Goal: Book appointment/travel/reservation

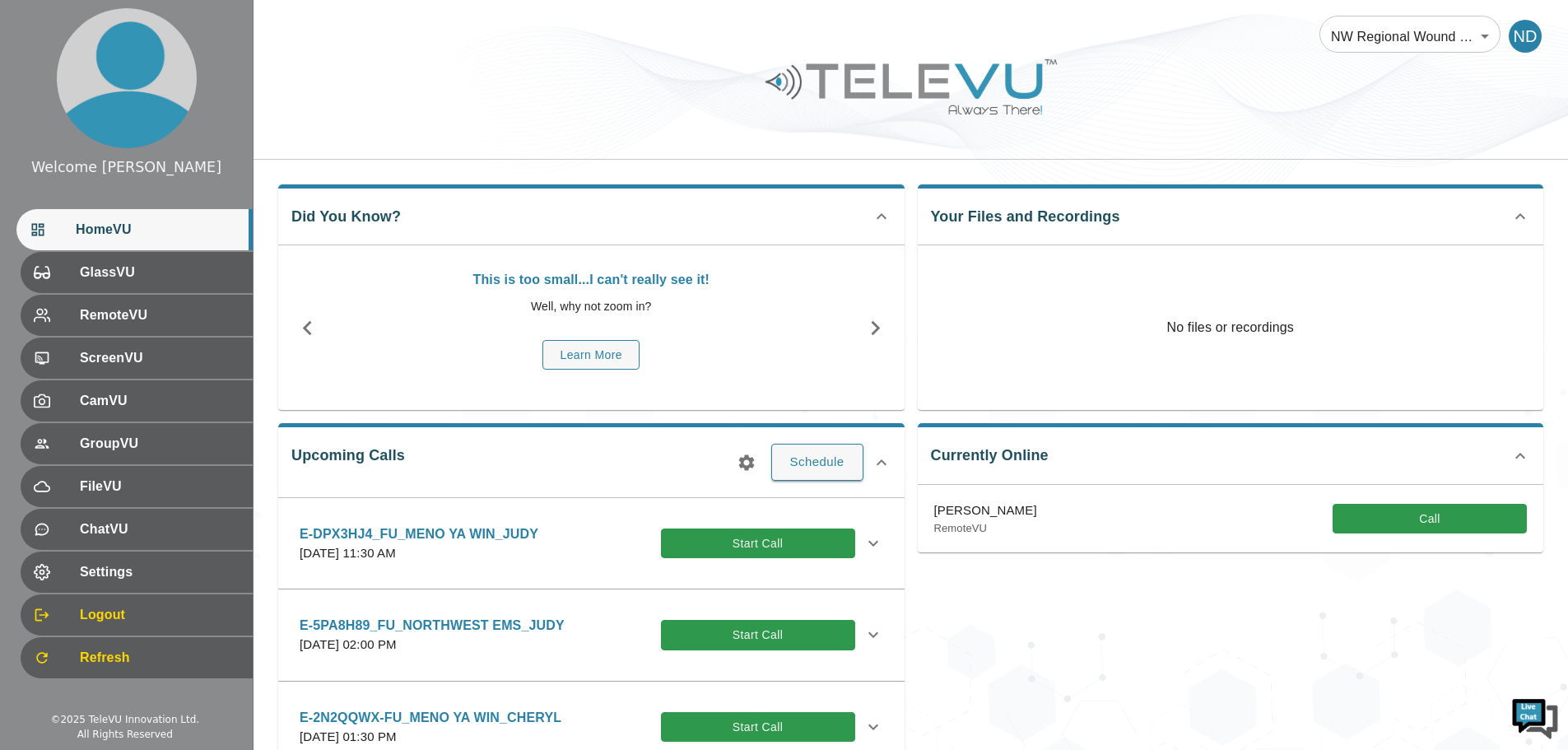
click at [95, 706] on div "Welcome [DATE] HomeVU GlassVU RemoteVU ScreenVU CamVU GroupVU FileVU ChatVU Set…" at bounding box center [126, 364] width 253 height 728
click at [809, 455] on button "Schedule" at bounding box center [817, 462] width 92 height 37
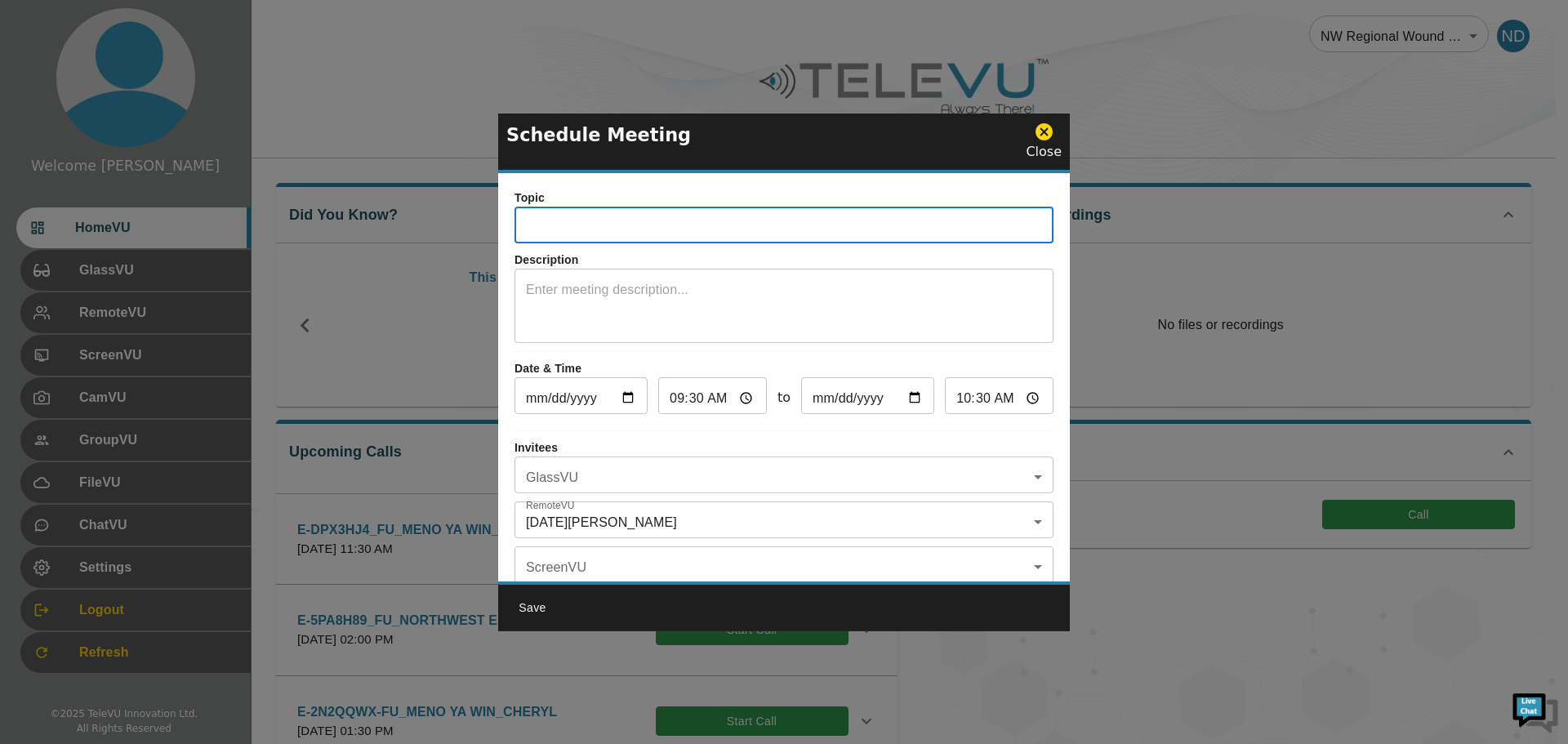
click at [565, 231] on input "text" at bounding box center [784, 227] width 539 height 33
drag, startPoint x: 896, startPoint y: 225, endPoint x: 845, endPoint y: 226, distance: 51.0
click at [845, 226] on input "E-42L6CVS_FU_MENO YA WIN_SIOUX LOOKOUT_CHERYL" at bounding box center [784, 227] width 539 height 33
type input "E-42L6CVS_FU_MENO YA WIN_SIOUX LOOKOUT_JUDY"
click at [629, 397] on input "[DATE]" at bounding box center [581, 398] width 133 height 33
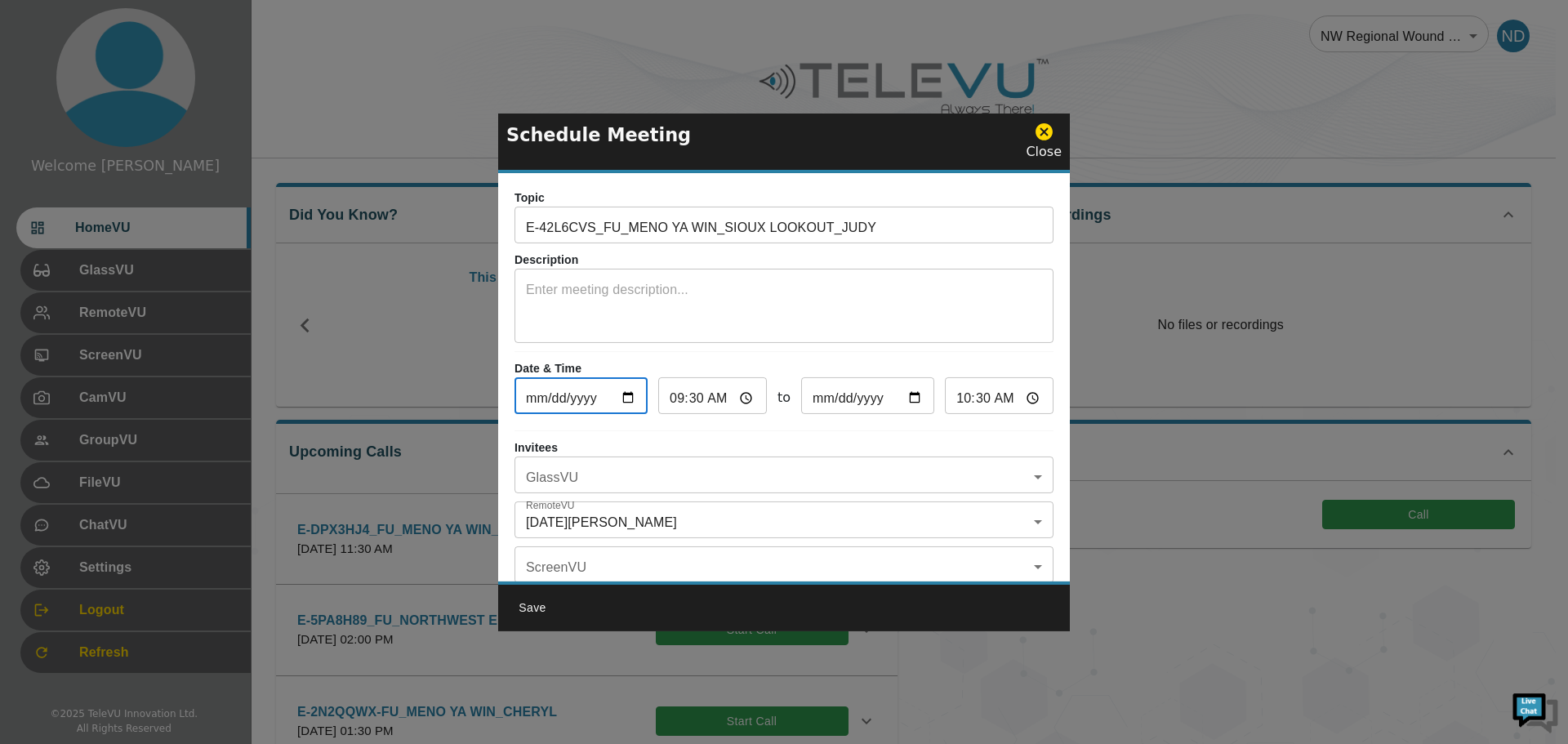
type input "[DATE]"
click at [674, 402] on input "09:30" at bounding box center [713, 398] width 109 height 33
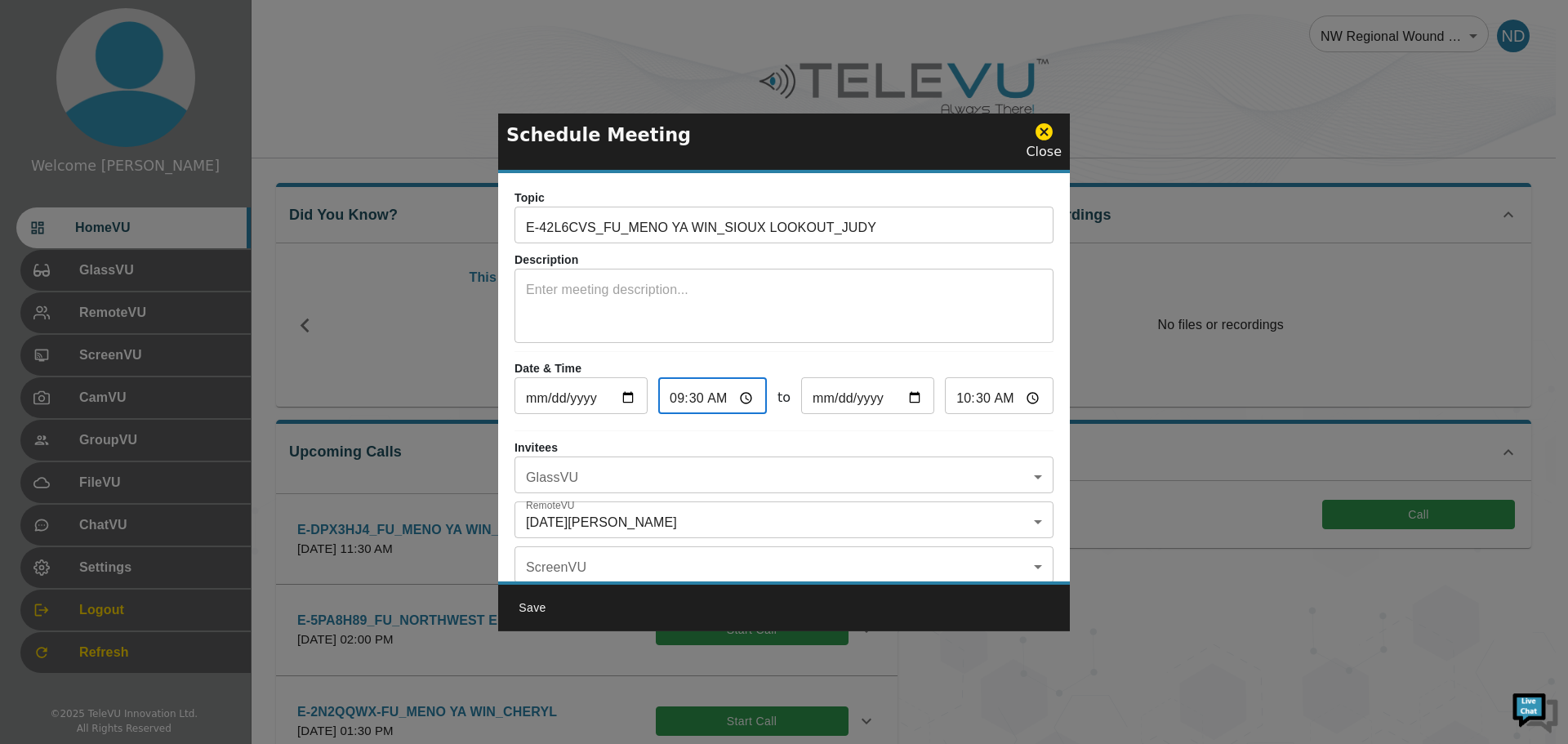
type input "01:30"
type input "02:30"
type input "13:30"
type input "14:30"
click at [1021, 472] on body "Welcome [DATE] HomeVU GlassVU RemoteVU ScreenVU CamVU GroupVU FileVU ChatVU Set…" at bounding box center [784, 637] width 1568 height 1274
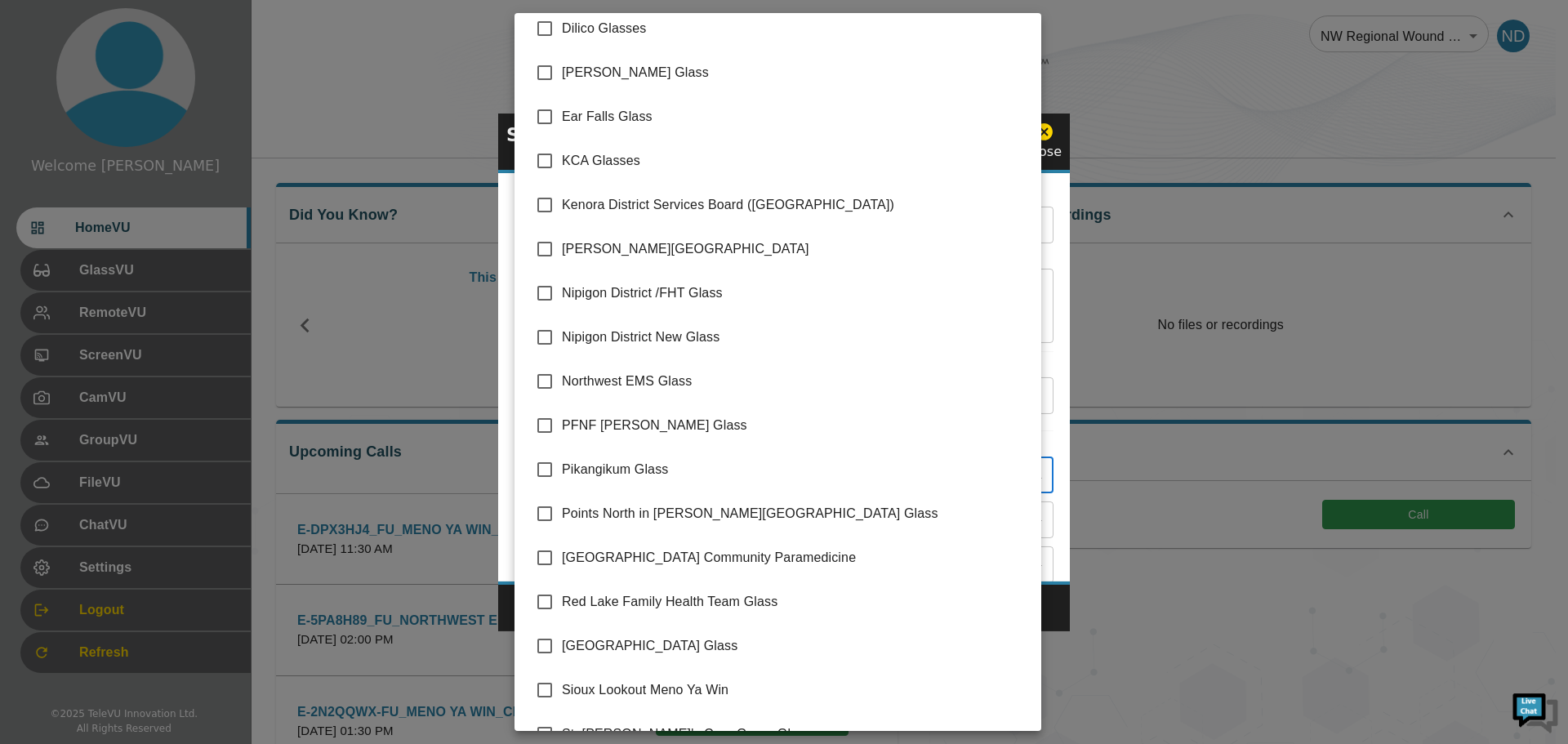
scroll to position [164, 0]
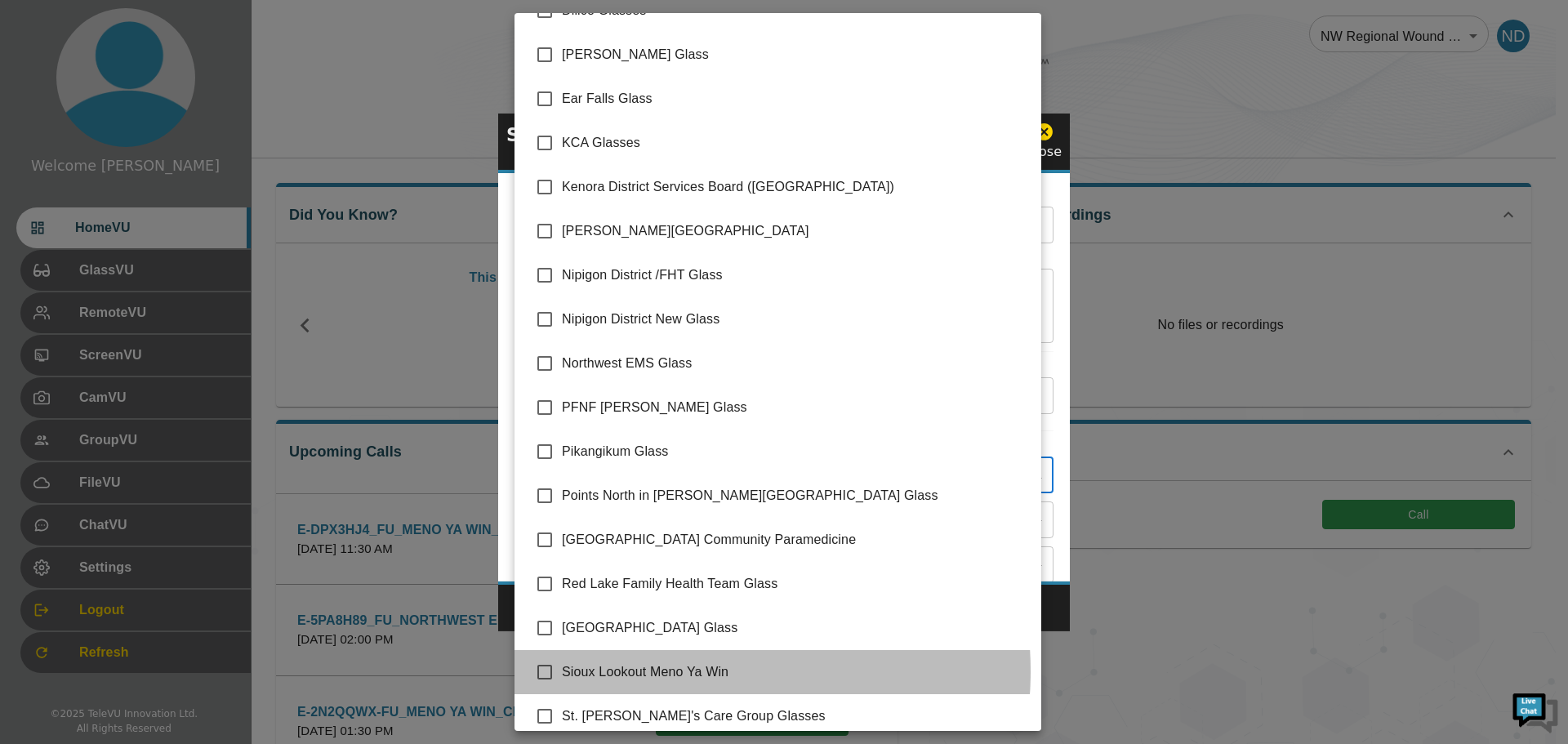
click at [678, 672] on span "Sioux Lookout Meno Ya Win" at bounding box center [795, 672] width 466 height 20
type input "Sioux Lookout Meno Ya Win"
checkbox input "true"
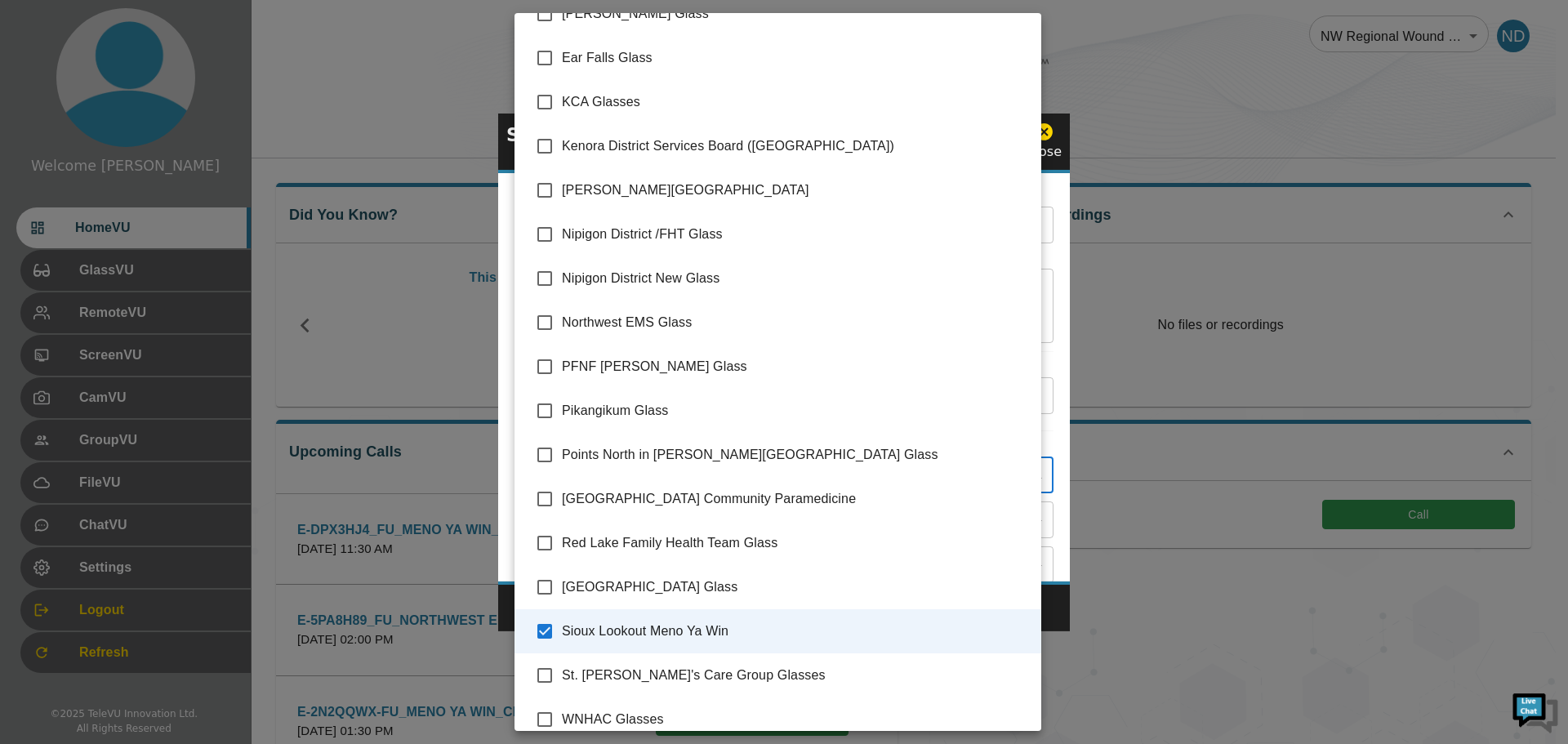
scroll to position [222, 0]
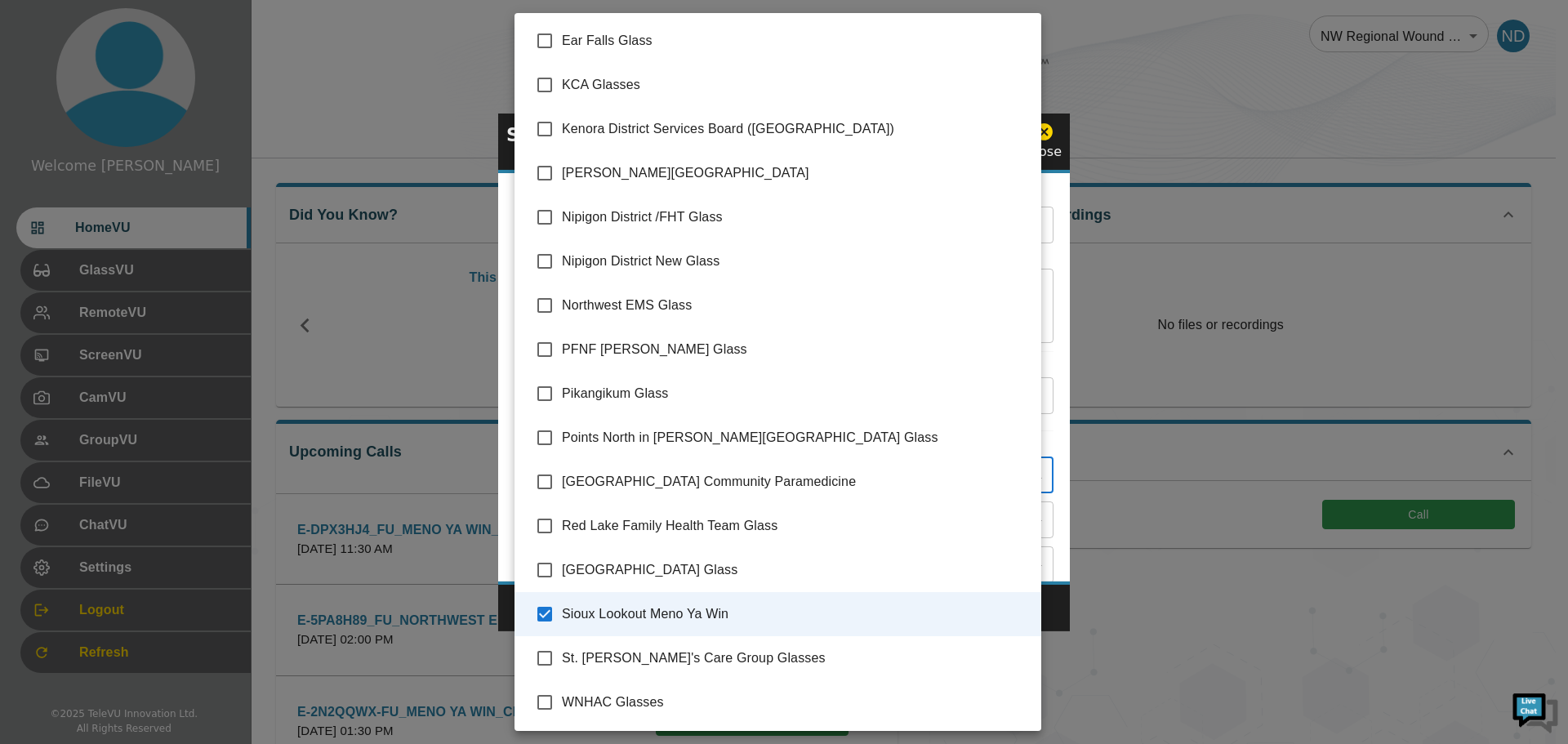
click at [1050, 603] on div at bounding box center [784, 372] width 1568 height 744
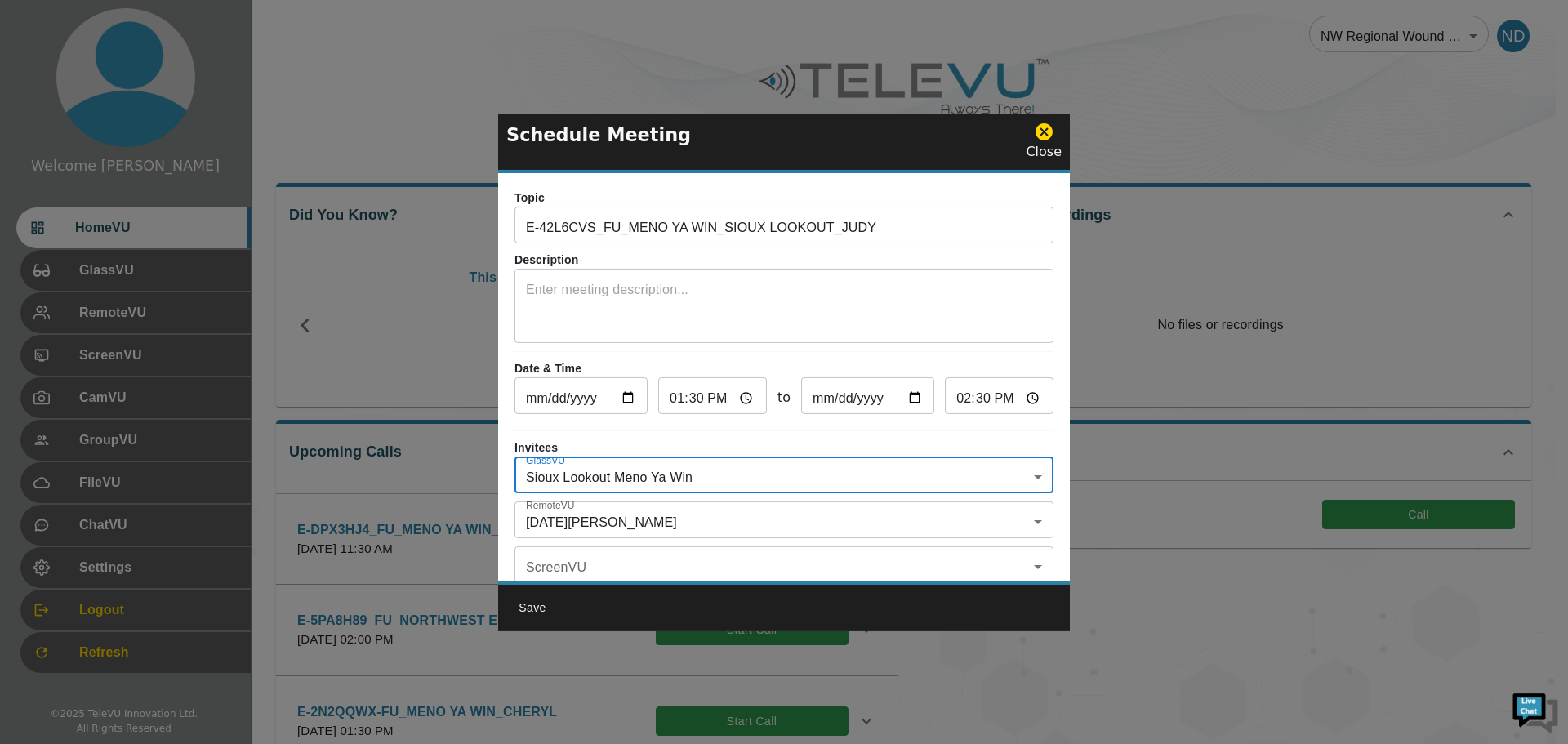
click at [1025, 522] on body "Welcome [DATE] HomeVU GlassVU RemoteVU ScreenVU CamVU GroupVU FileVU ChatVU Set…" at bounding box center [784, 637] width 1568 height 1274
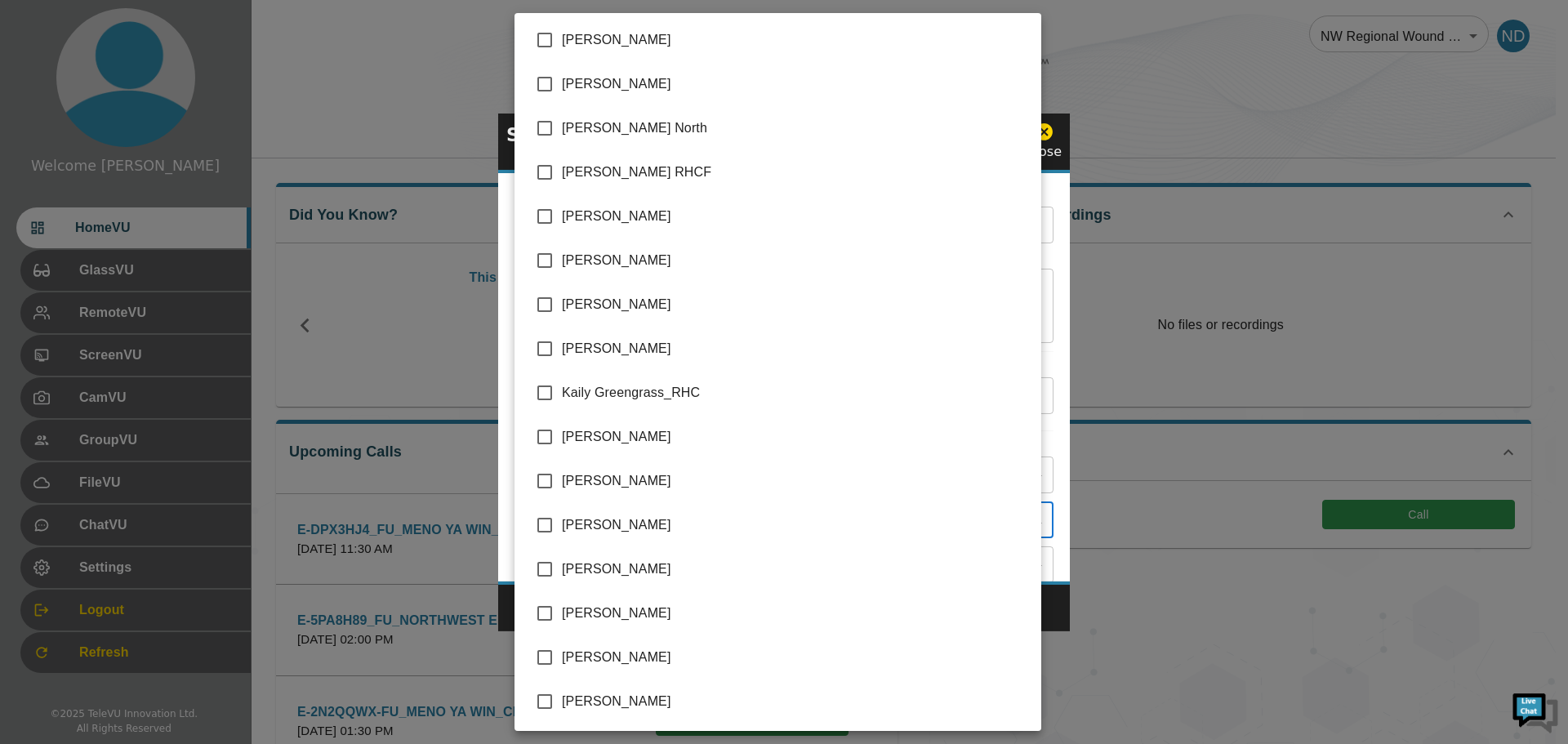
scroll to position [1879, 0]
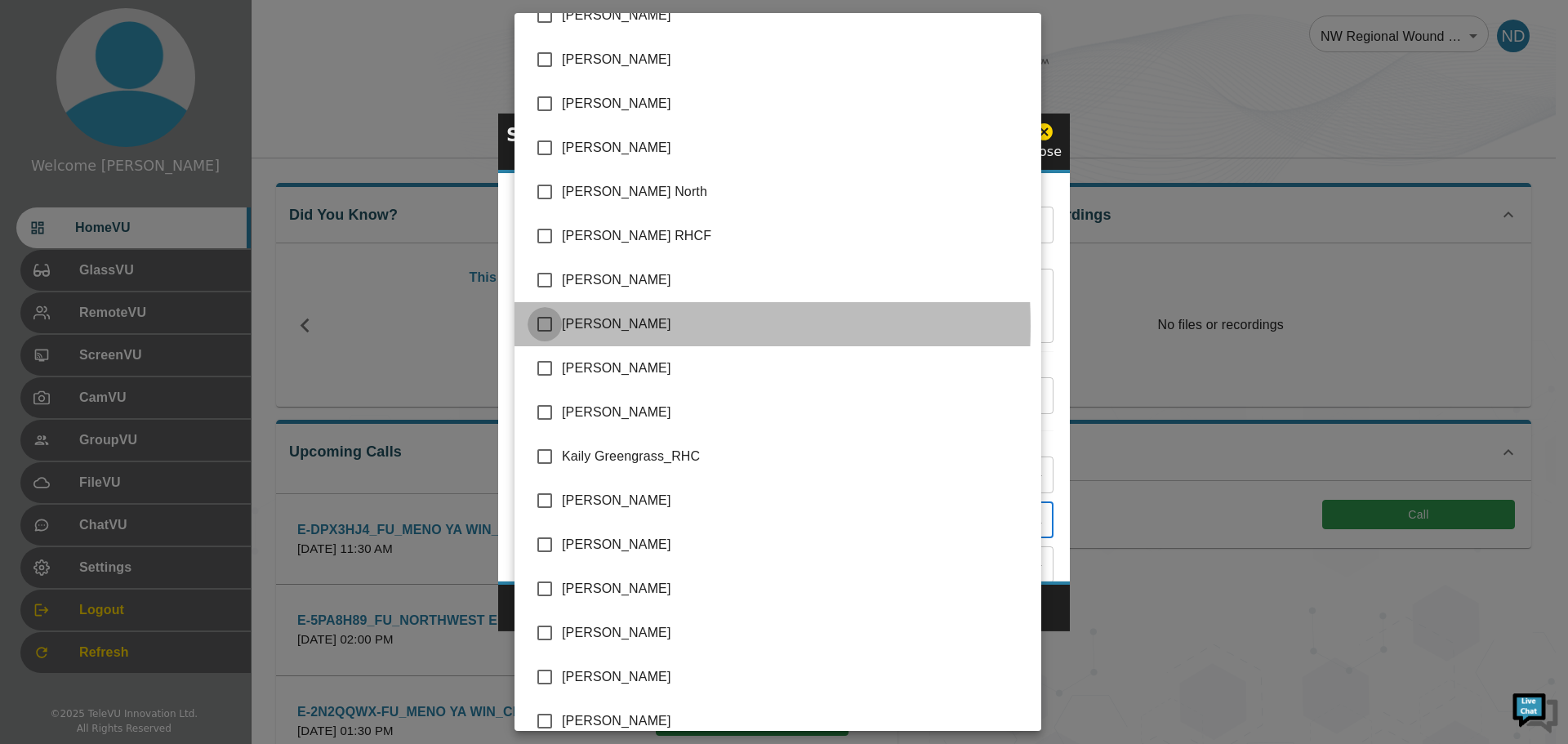
click at [538, 326] on input "checkbox" at bounding box center [545, 324] width 34 height 34
checkbox input "true"
type input "[DATE][PERSON_NAME],[PERSON_NAME]"
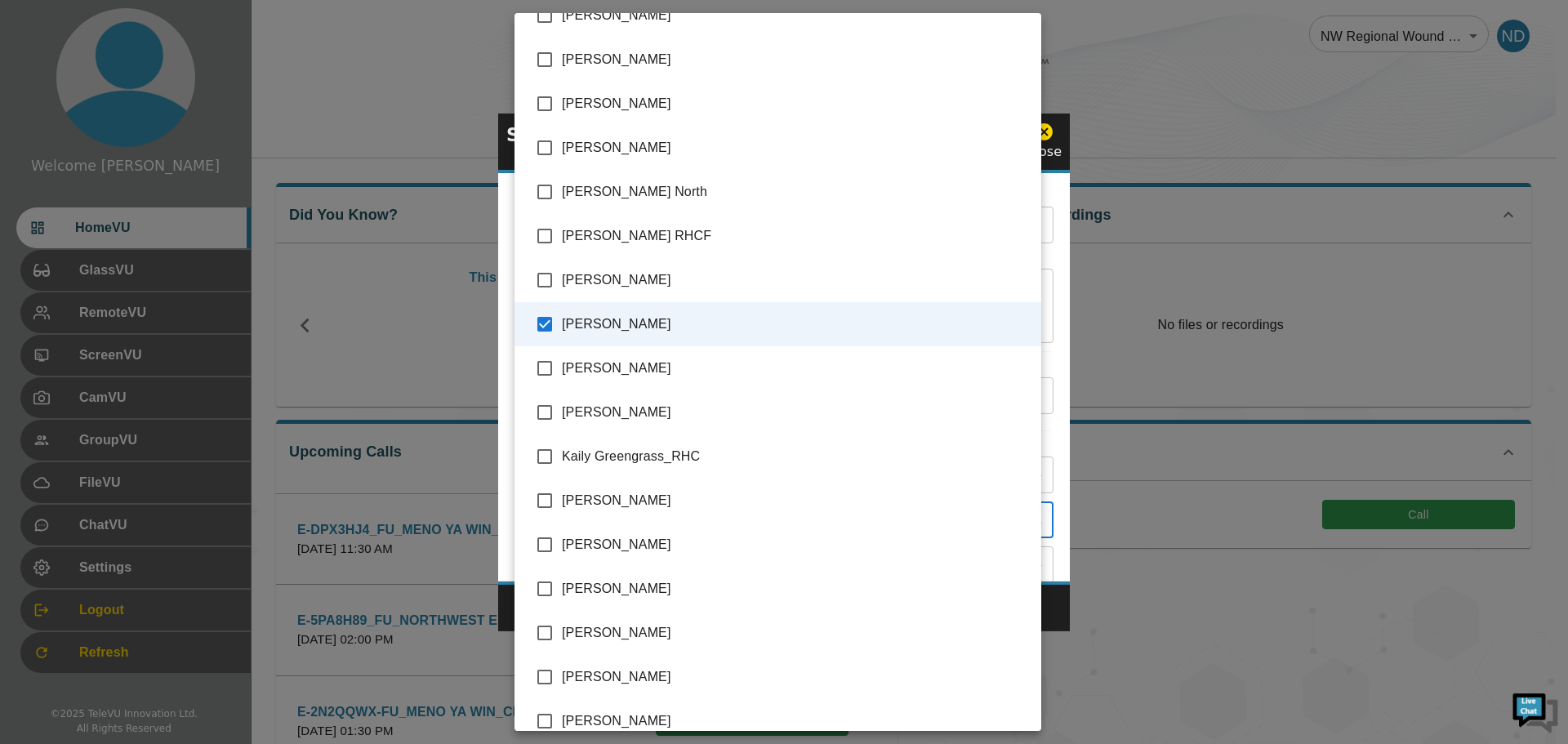
click at [1054, 601] on div at bounding box center [784, 372] width 1568 height 744
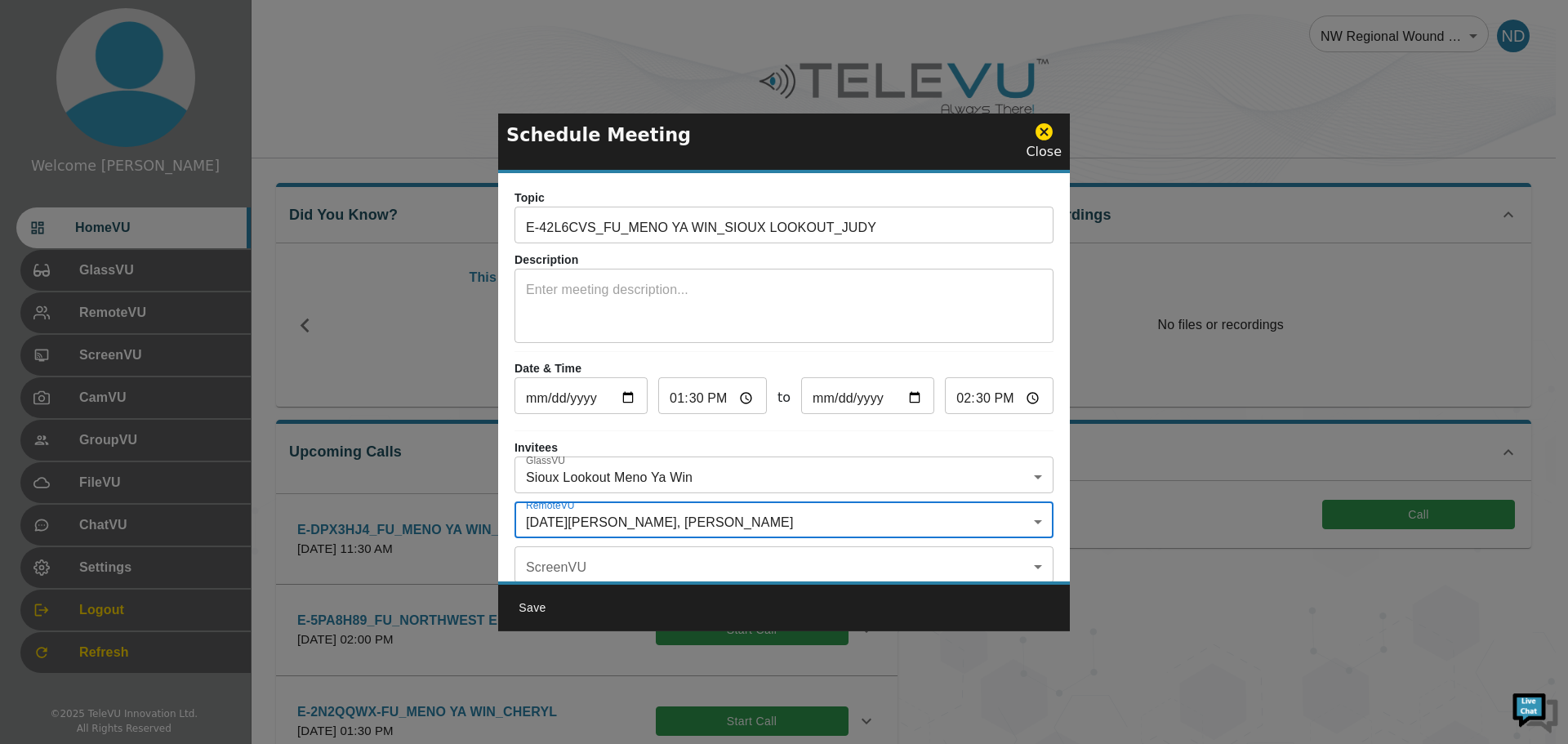
click at [1022, 566] on body "Welcome [DATE] HomeVU GlassVU RemoteVU ScreenVU CamVU GroupVU FileVU ChatVU Set…" at bounding box center [784, 637] width 1568 height 1274
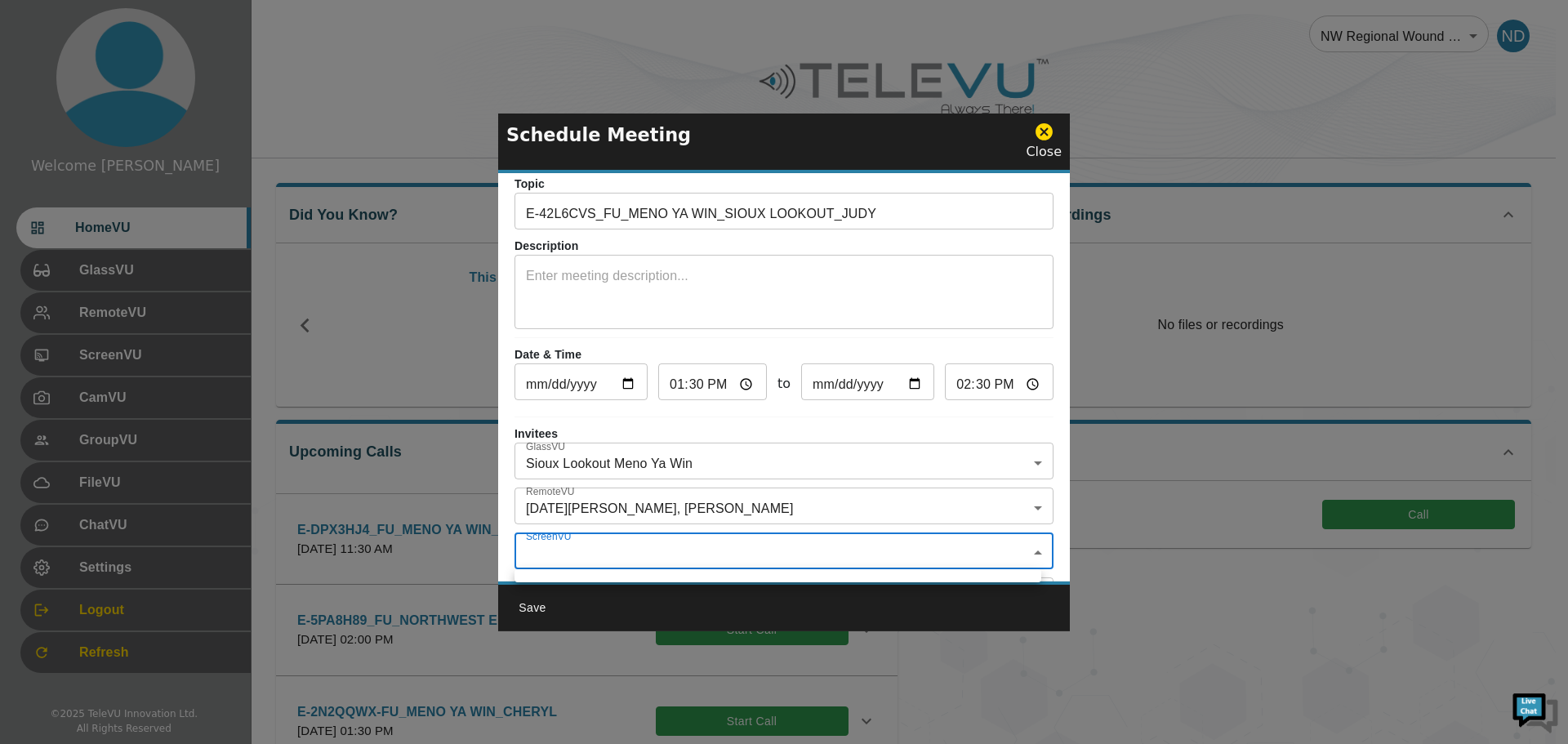
click at [1032, 510] on div at bounding box center [784, 372] width 1568 height 744
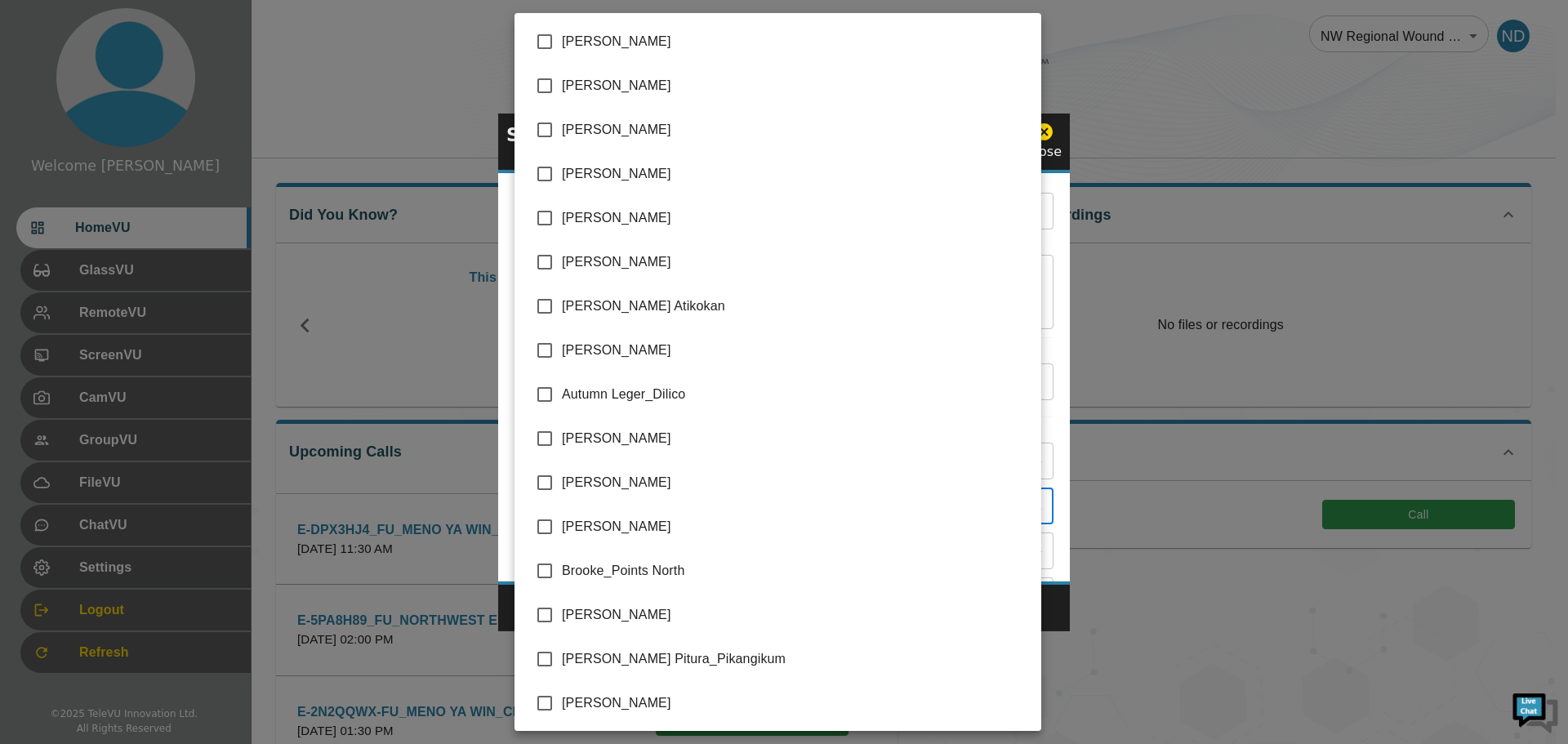
click at [1026, 504] on body "Welcome [DATE] HomeVU GlassVU RemoteVU ScreenVU CamVU GroupVU FileVU ChatVU Set…" at bounding box center [784, 637] width 1568 height 1274
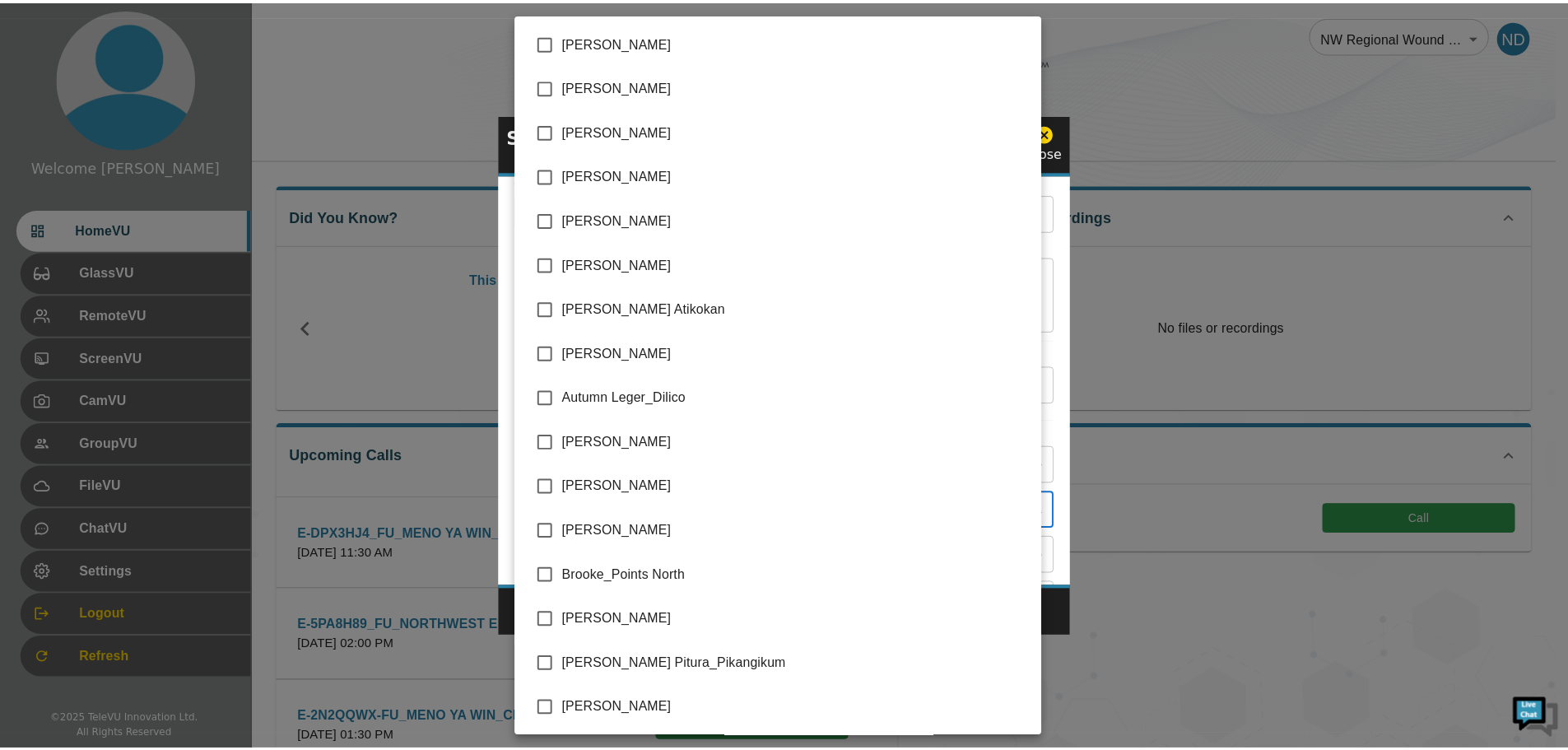
scroll to position [3047, 0]
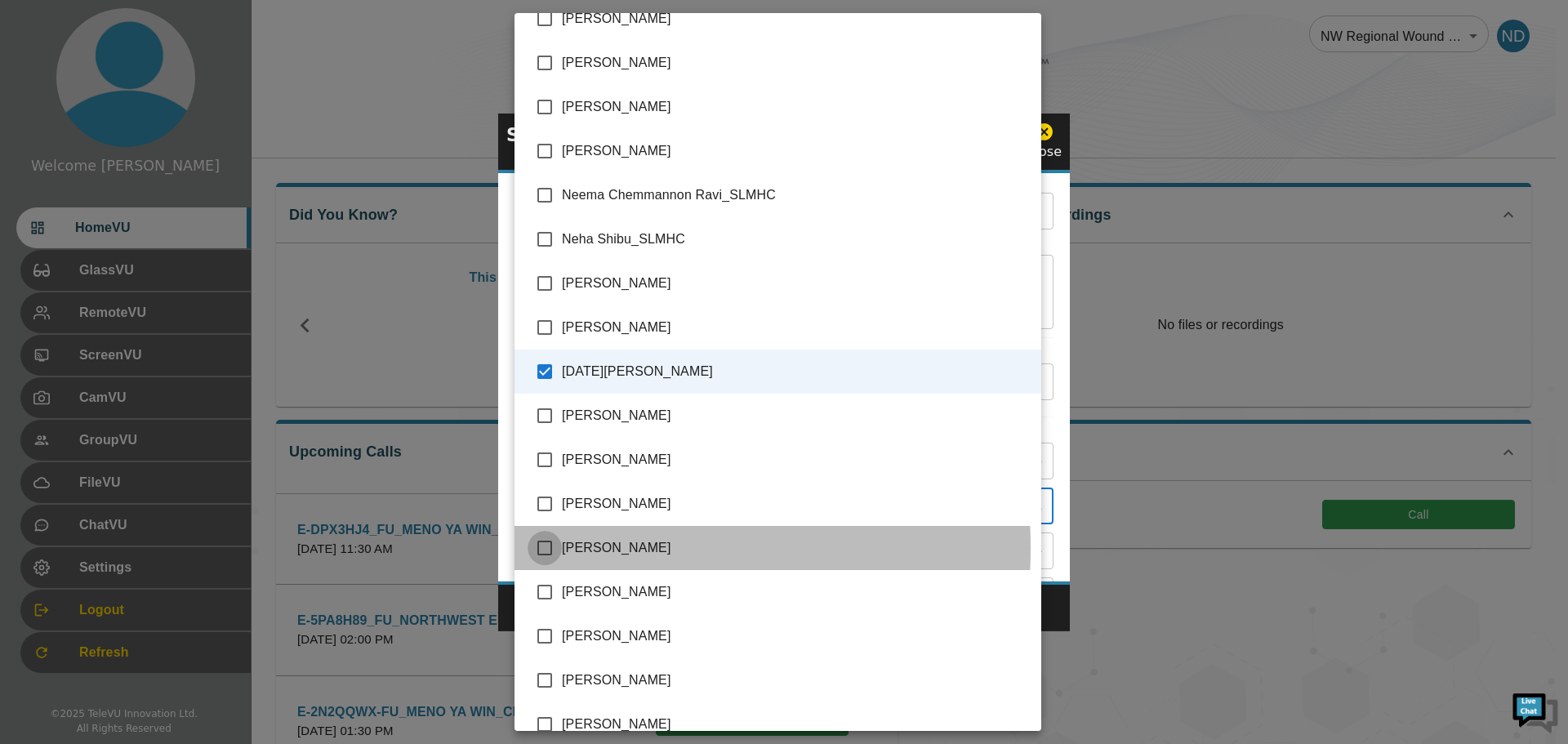
click at [546, 548] on input "checkbox" at bounding box center [545, 548] width 34 height 34
checkbox input "true"
type input "[DATE][PERSON_NAME],[PERSON_NAME],[PERSON_NAME]"
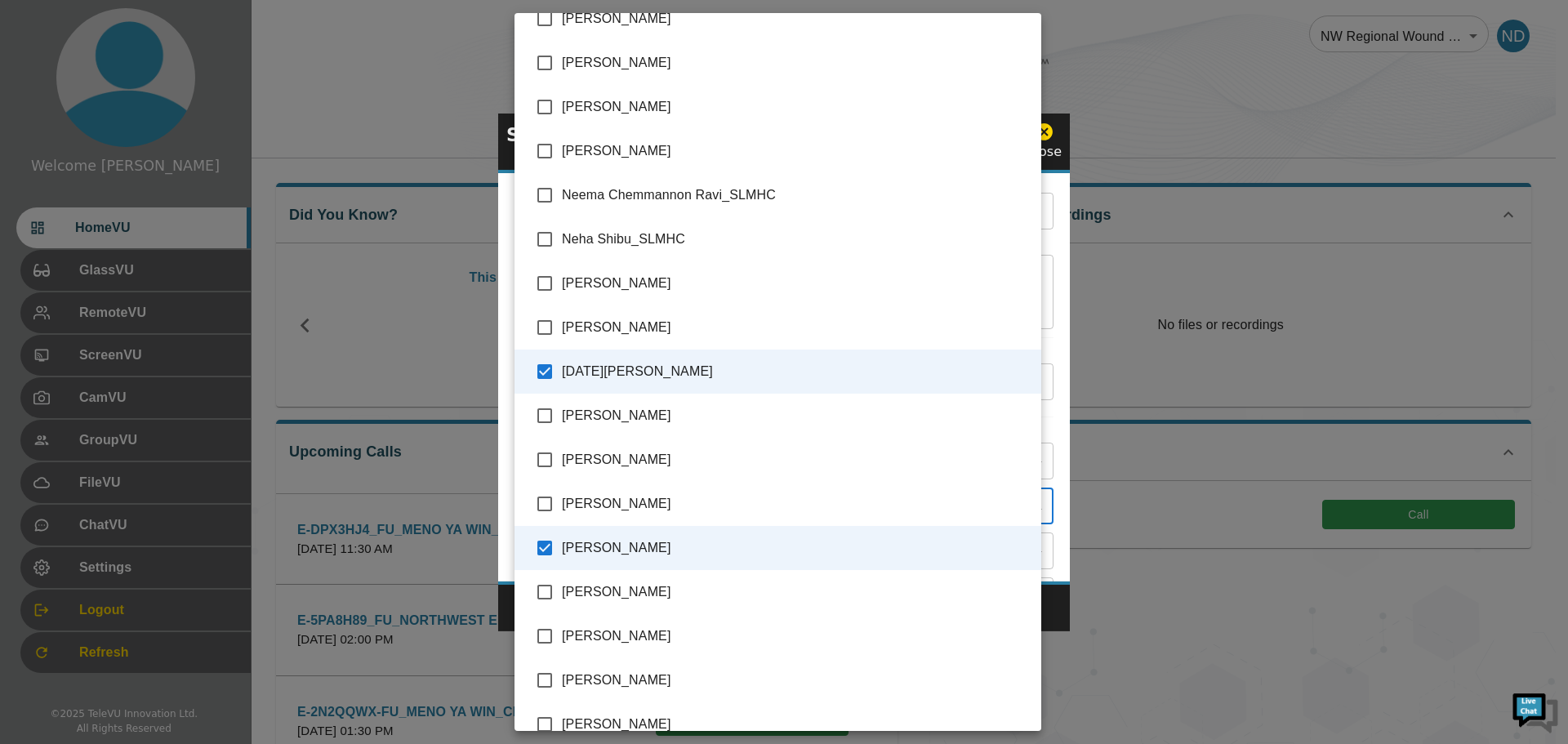
click at [1145, 667] on div at bounding box center [784, 372] width 1568 height 744
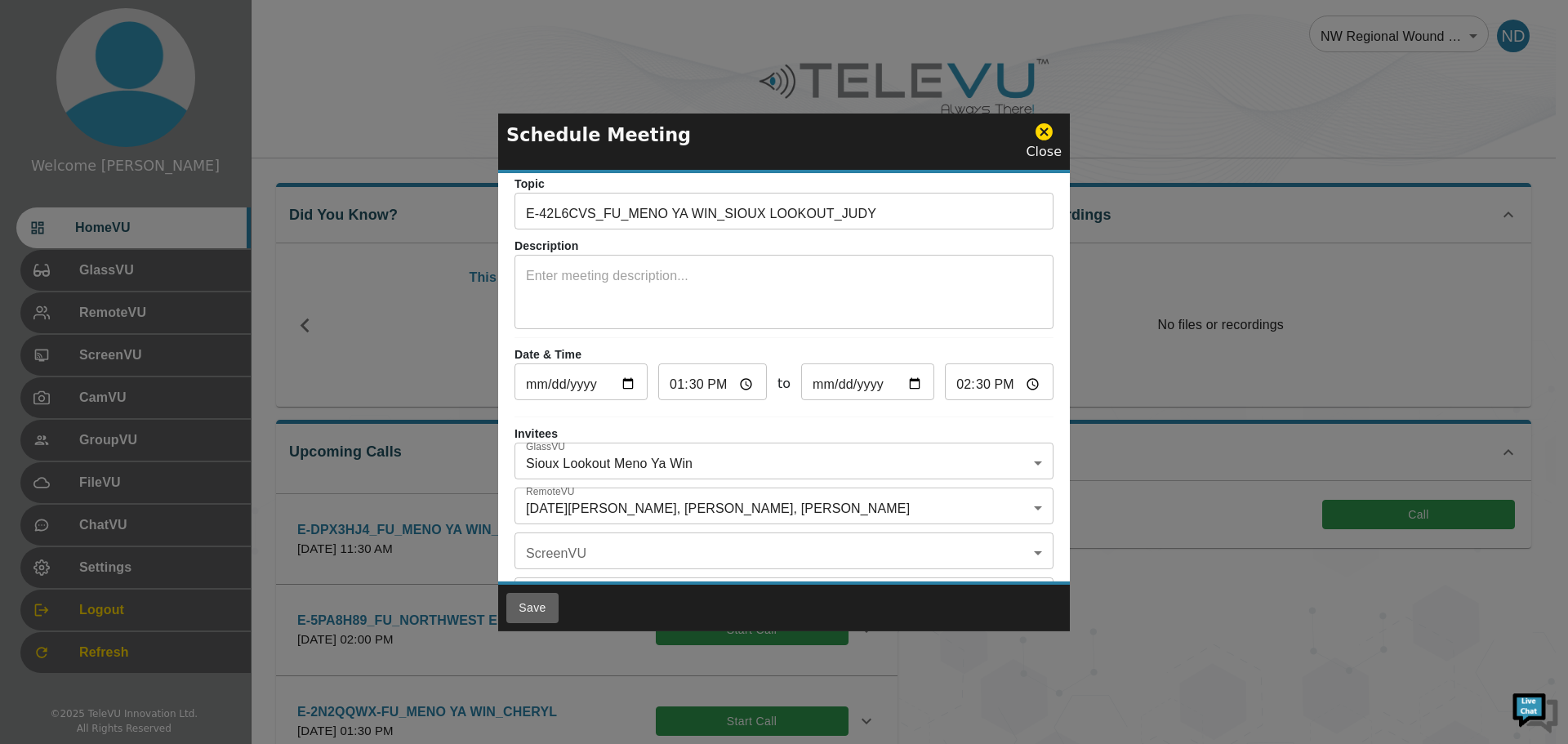
click at [524, 610] on button "Save" at bounding box center [532, 608] width 53 height 30
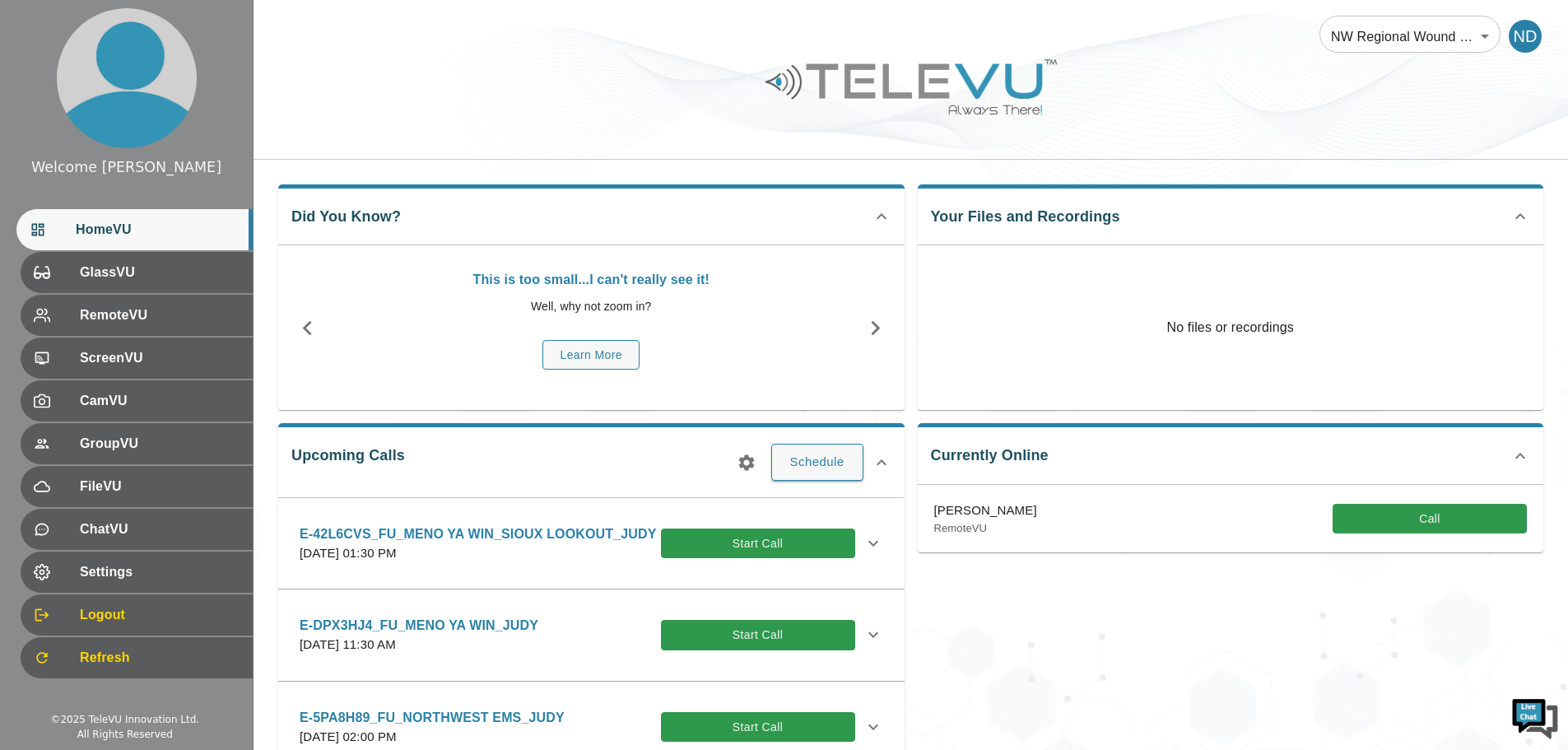
click at [863, 550] on icon at bounding box center [873, 543] width 20 height 20
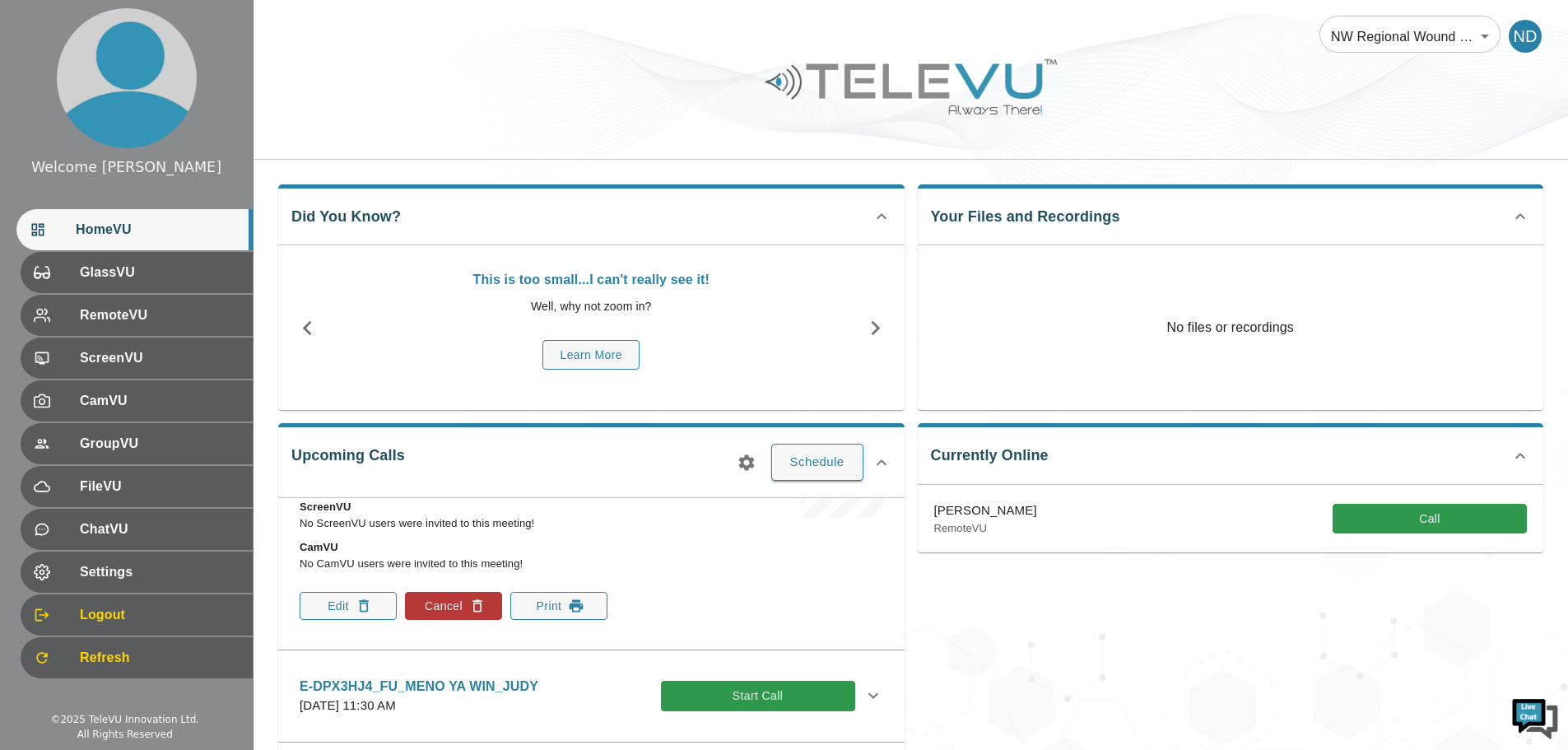
scroll to position [247, 0]
click at [537, 620] on button "Print" at bounding box center [559, 605] width 97 height 28
